Goal: Task Accomplishment & Management: Complete application form

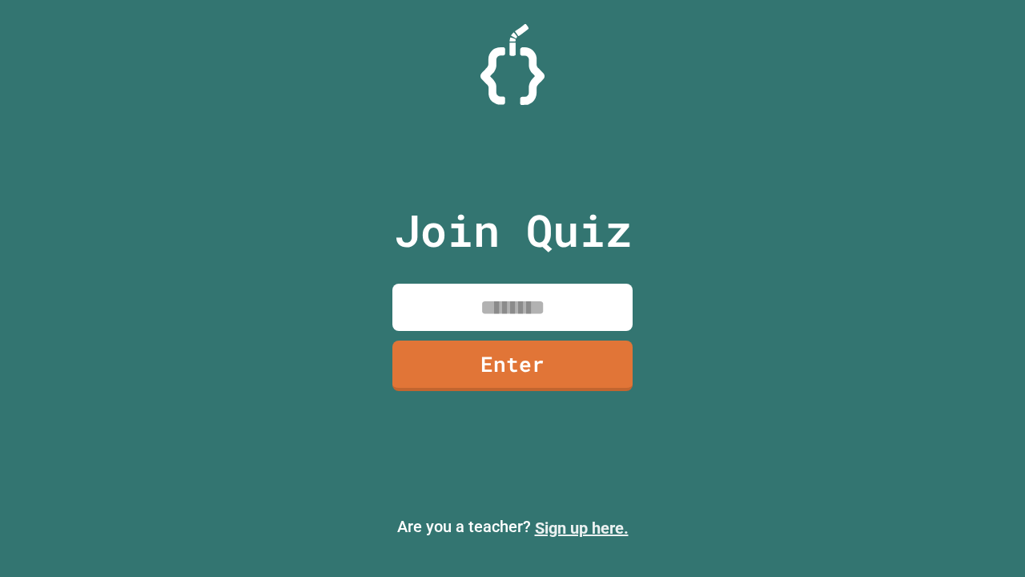
click at [581, 528] on link "Sign up here." at bounding box center [582, 527] width 94 height 19
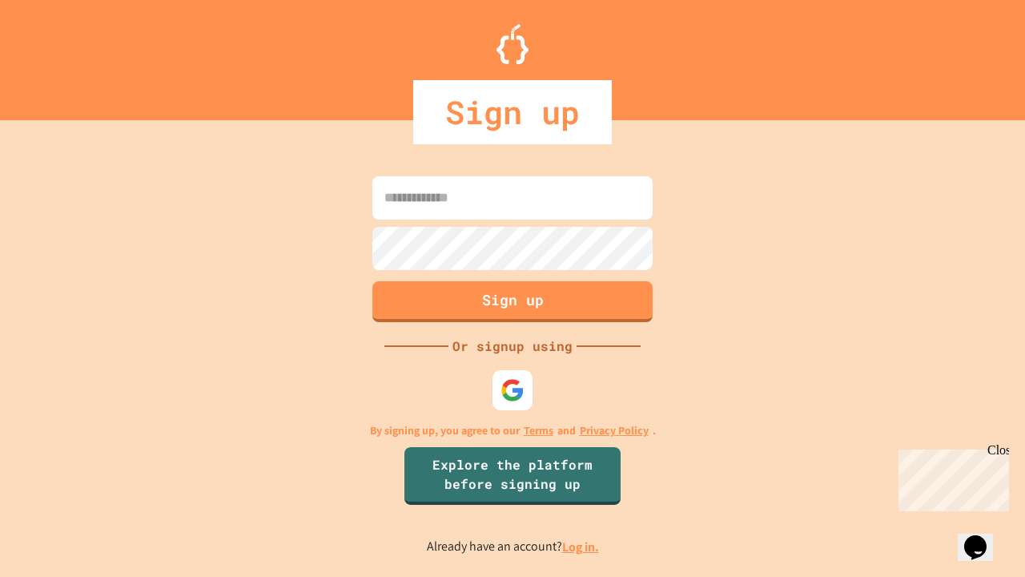
click at [581, 546] on link "Log in." at bounding box center [580, 546] width 37 height 17
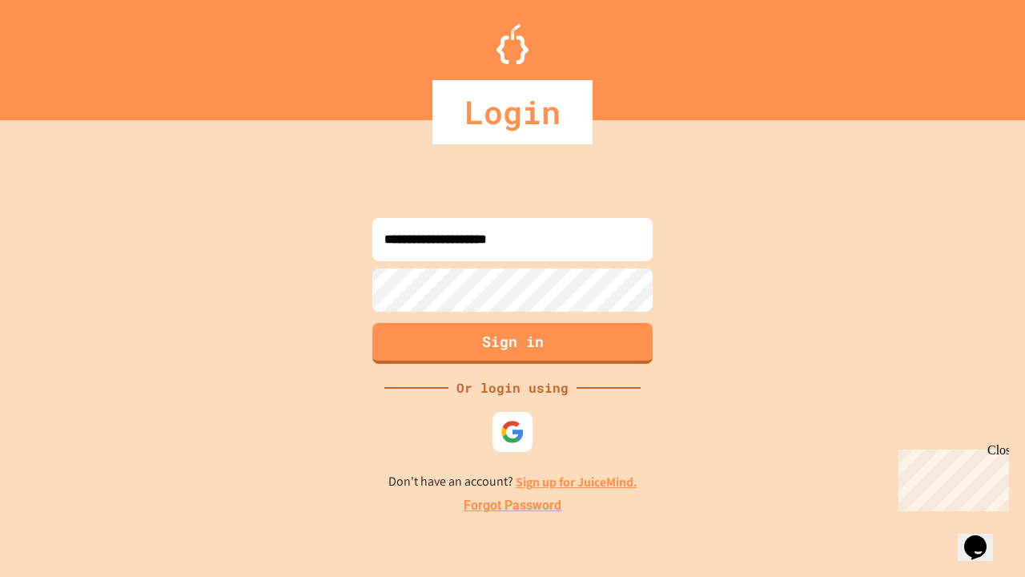
type input "**********"
